Goal: Task Accomplishment & Management: Use online tool/utility

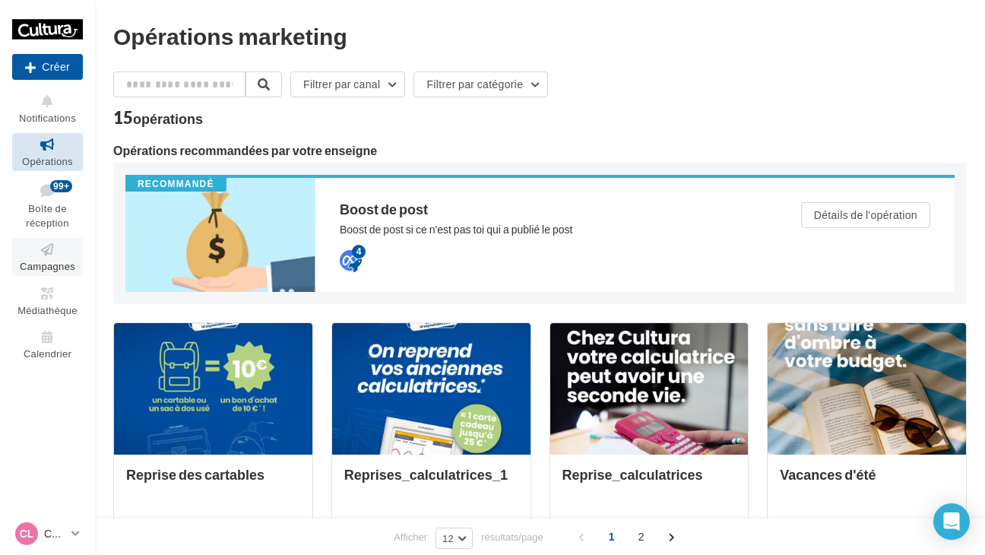
click at [45, 263] on span "Campagnes" at bounding box center [47, 266] width 55 height 12
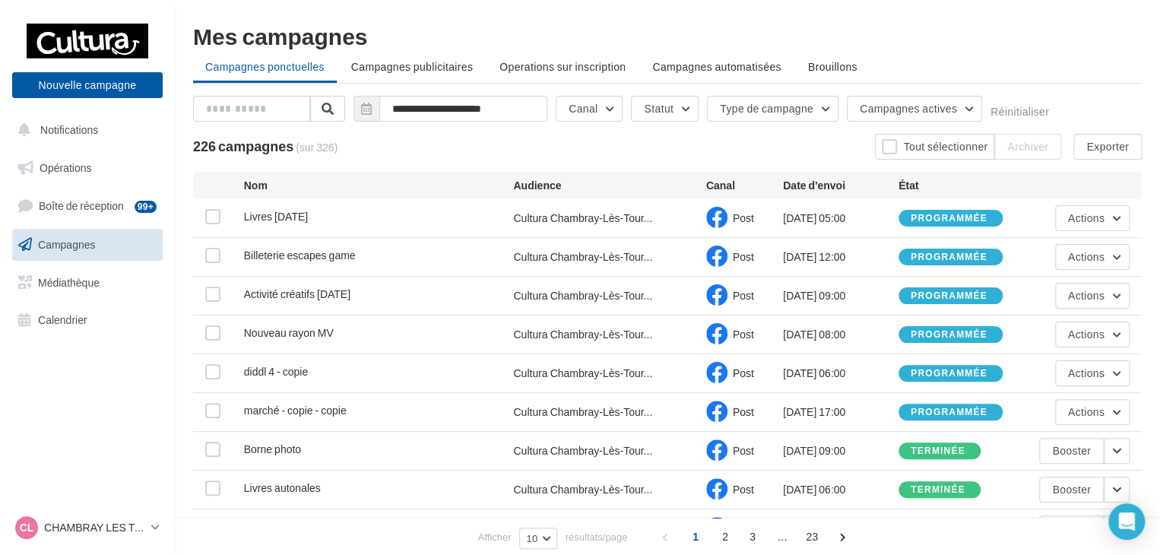
click at [819, 372] on div "[DATE] 06:00" at bounding box center [841, 373] width 116 height 15
click at [992, 366] on button "Actions" at bounding box center [1092, 373] width 75 height 26
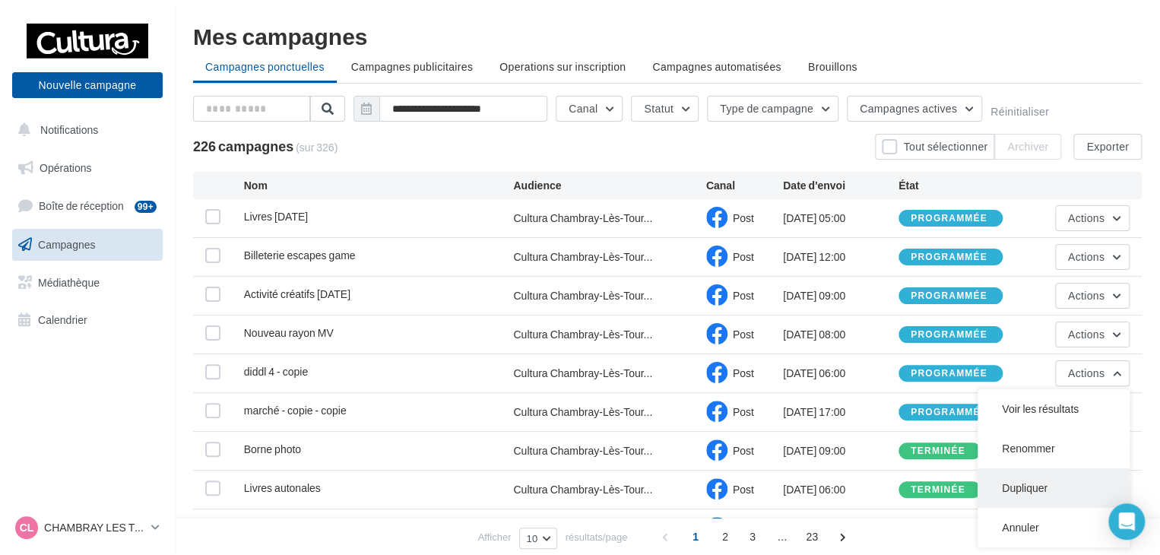
click at [992, 485] on button "Dupliquer" at bounding box center [1054, 488] width 152 height 40
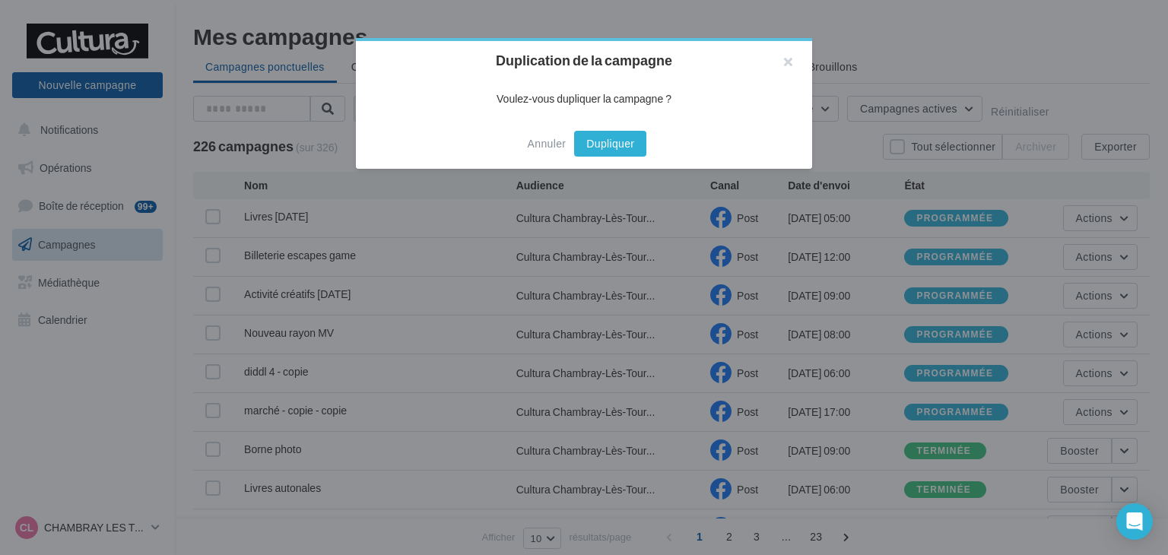
click at [608, 156] on button "Dupliquer" at bounding box center [610, 144] width 72 height 26
